Goal: Navigation & Orientation: Find specific page/section

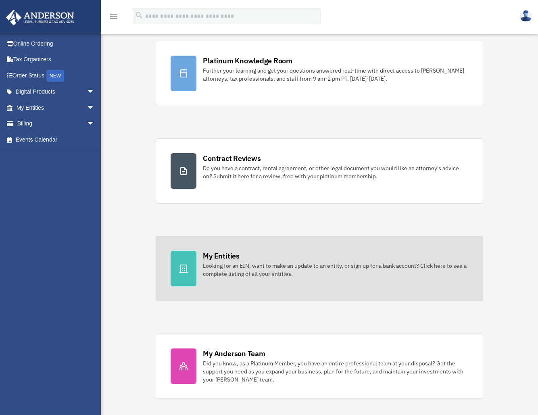
scroll to position [146, 0]
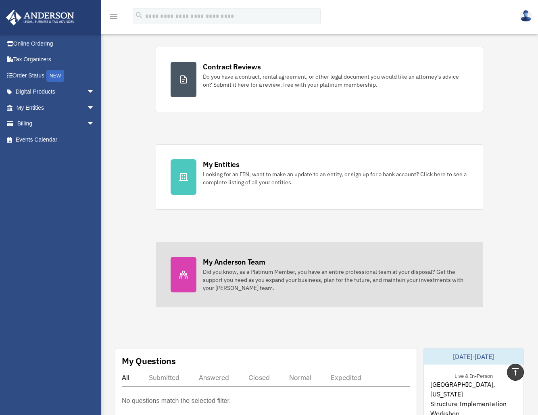
click at [270, 263] on div "My Anderson Team Did you know, as a Platinum Member, you have an entire profess…" at bounding box center [335, 274] width 265 height 35
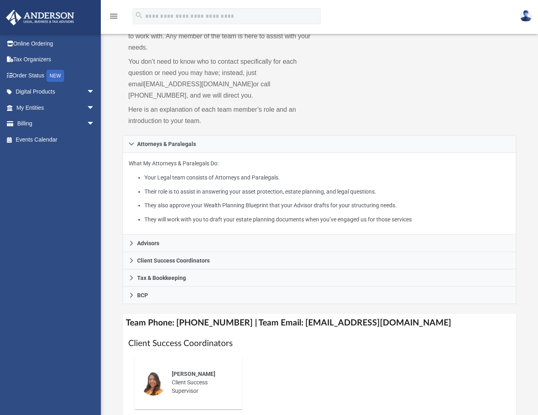
scroll to position [59, 0]
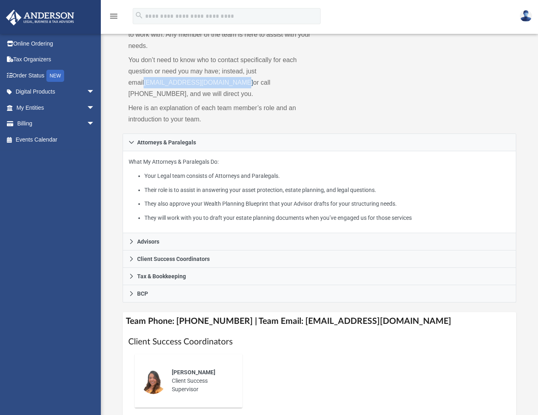
drag, startPoint x: 127, startPoint y: 71, endPoint x: 222, endPoint y: 72, distance: 94.8
click at [222, 72] on div "While a client of Anderson you will be assigned a Team to work with. Any member…" at bounding box center [221, 72] width 197 height 121
copy link "myteam@andersonadvisors.com"
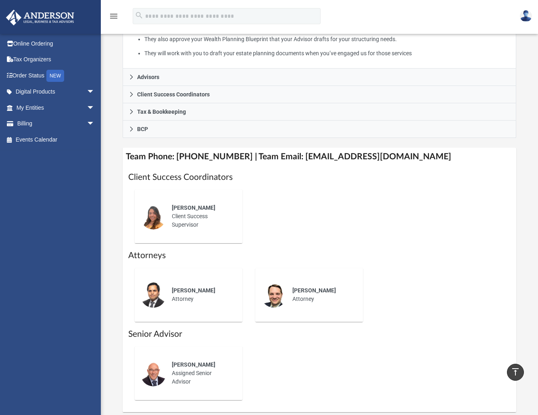
scroll to position [224, 0]
click at [27, 76] on link "Order Status NEW" at bounding box center [56, 75] width 101 height 17
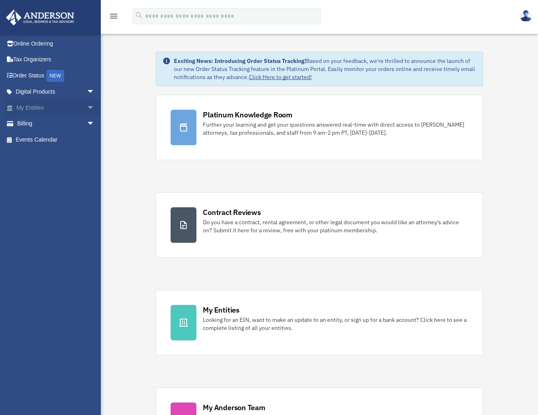
click at [87, 108] on span "arrow_drop_down" at bounding box center [95, 108] width 16 height 17
click at [45, 122] on link "Overview" at bounding box center [59, 124] width 96 height 16
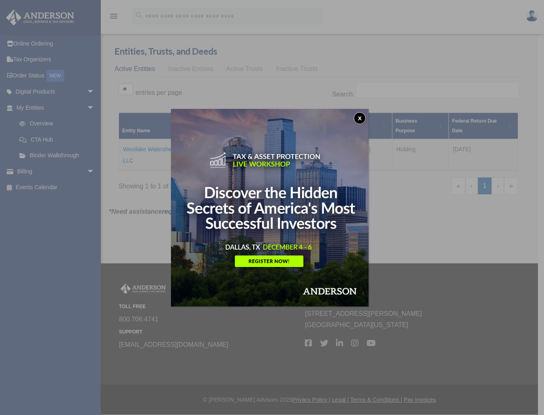
click at [362, 120] on button "x" at bounding box center [360, 118] width 12 height 12
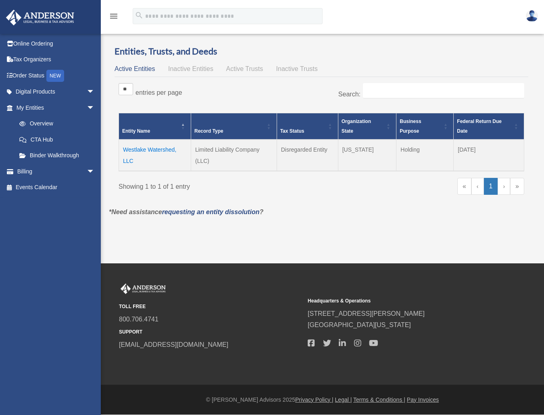
click at [48, 19] on img at bounding box center [40, 18] width 73 height 16
click at [531, 17] on img at bounding box center [532, 16] width 12 height 12
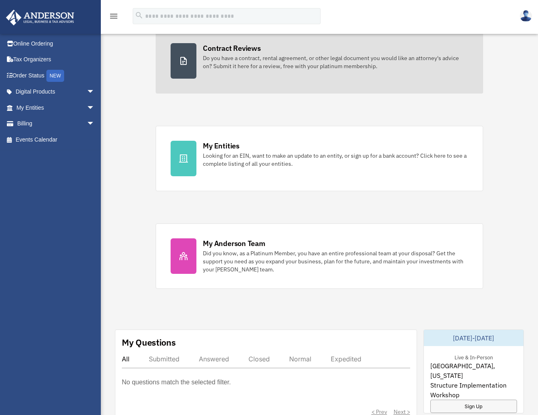
scroll to position [262, 0]
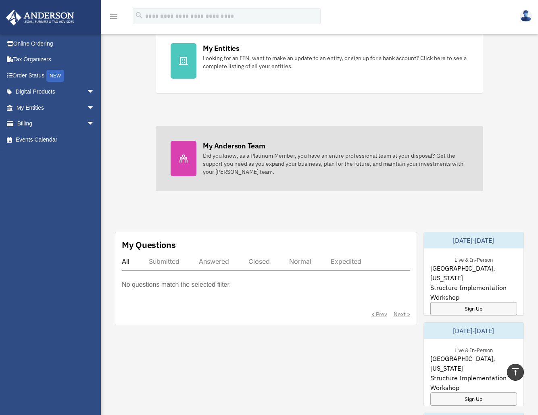
click at [284, 166] on div "Did you know, as a Platinum Member, you have an entire professional team at you…" at bounding box center [335, 164] width 265 height 24
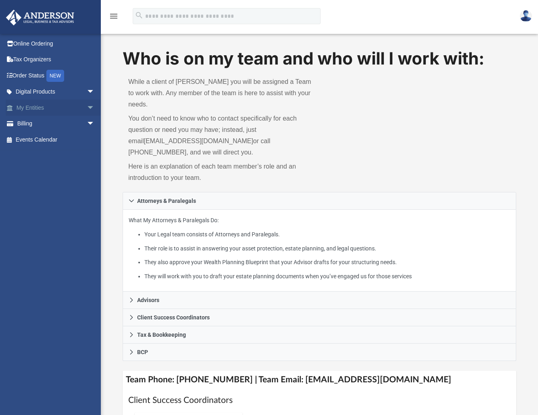
click at [87, 107] on span "arrow_drop_down" at bounding box center [95, 108] width 16 height 17
click at [35, 120] on link "Overview" at bounding box center [59, 124] width 96 height 16
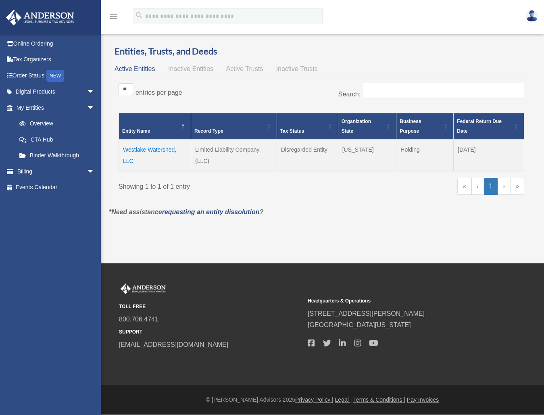
click at [140, 149] on td "Westlake Watershed, LLC" at bounding box center [155, 155] width 72 height 31
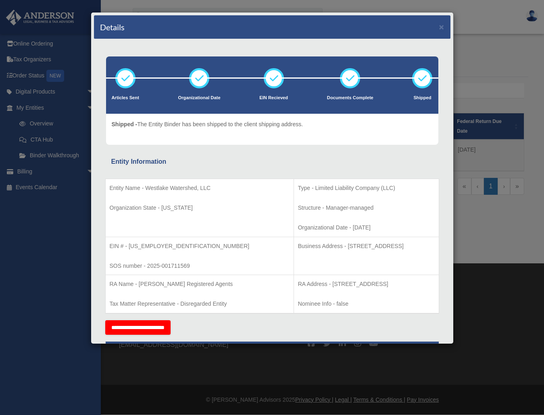
click at [75, 44] on div "Details × Articles Sent Organizational Date" at bounding box center [272, 207] width 544 height 415
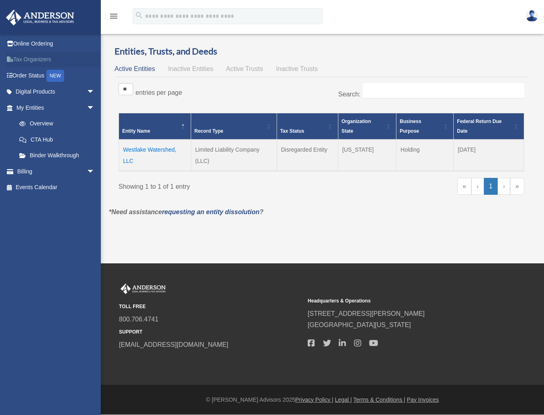
click at [17, 60] on link "Tax Organizers" at bounding box center [56, 60] width 101 height 16
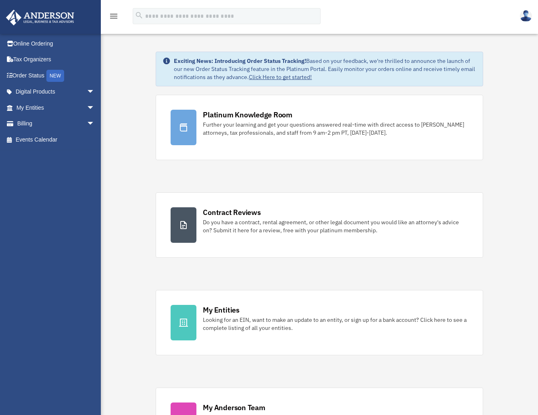
click at [519, 13] on link at bounding box center [526, 16] width 24 height 36
click at [520, 13] on link at bounding box center [526, 16] width 24 height 36
click at [87, 90] on span "arrow_drop_down" at bounding box center [95, 92] width 16 height 17
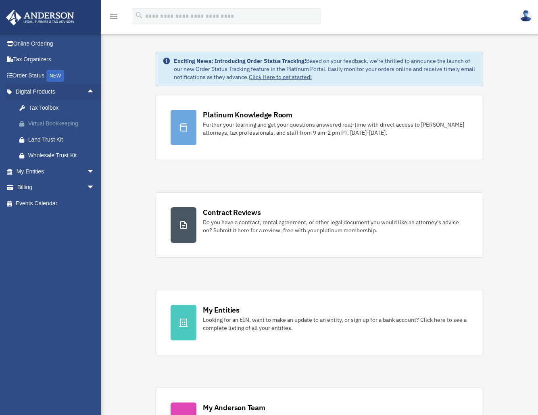
click at [58, 124] on div "Virtual Bookkeeping" at bounding box center [62, 124] width 69 height 10
click at [46, 62] on link "Tax Organizers" at bounding box center [56, 60] width 101 height 16
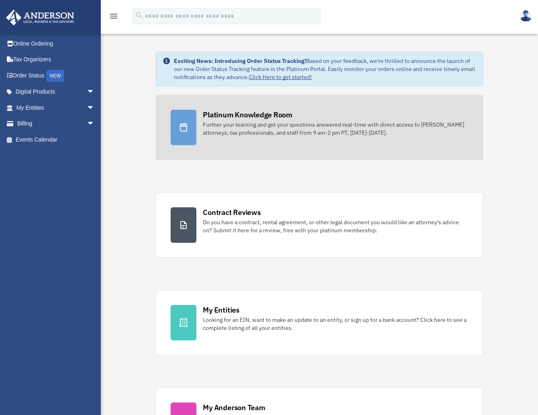
click at [332, 136] on div "Further your learning and get your questions answered real-time with direct acc…" at bounding box center [335, 129] width 265 height 16
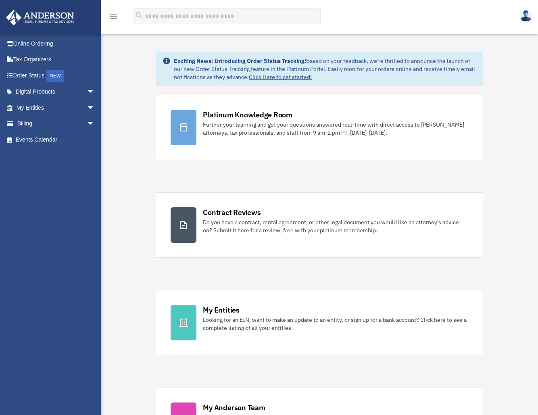
click at [526, 19] on img at bounding box center [526, 16] width 12 height 12
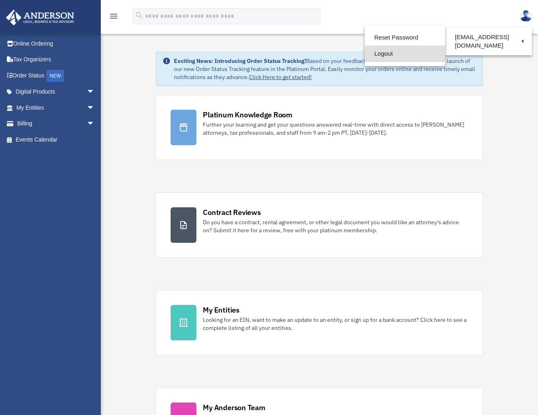
click at [375, 52] on link "Logout" at bounding box center [405, 54] width 81 height 17
